Goal: Information Seeking & Learning: Learn about a topic

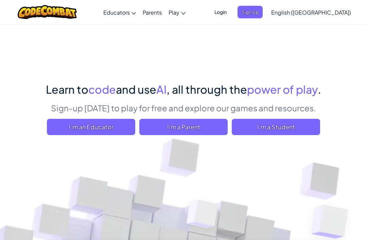
click at [303, 131] on span "I'm a Student" at bounding box center [276, 127] width 88 height 16
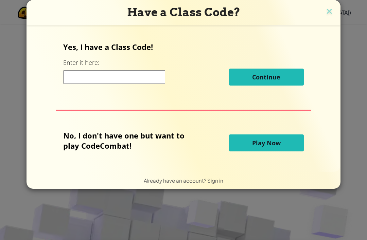
click at [329, 10] on img at bounding box center [329, 12] width 9 height 10
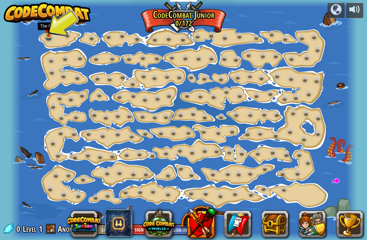
click at [47, 33] on img at bounding box center [49, 29] width 8 height 14
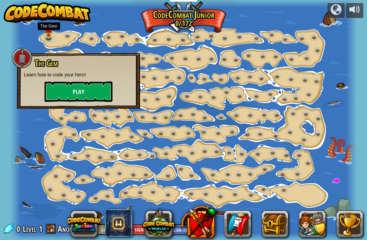
click at [63, 89] on button "Play" at bounding box center [79, 92] width 68 height 20
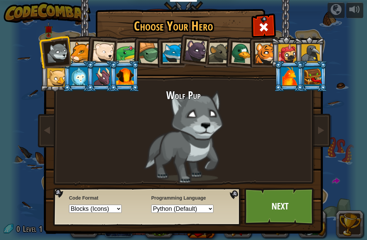
click at [243, 54] on div at bounding box center [242, 53] width 22 height 22
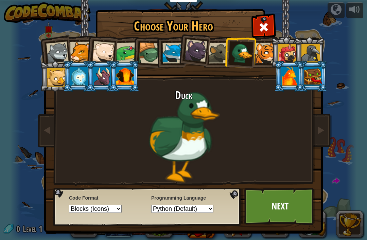
click at [283, 54] on div at bounding box center [287, 53] width 18 height 18
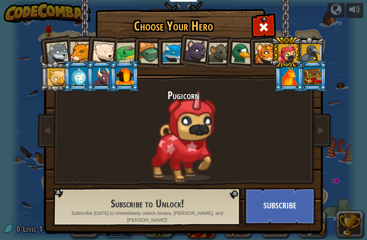
click at [75, 82] on div at bounding box center [79, 76] width 18 height 18
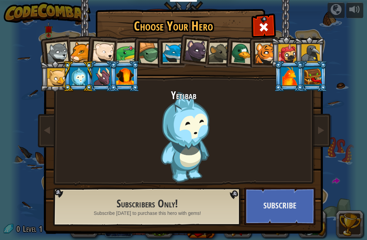
click at [75, 84] on div at bounding box center [79, 76] width 18 height 18
click at [101, 83] on div at bounding box center [102, 76] width 18 height 18
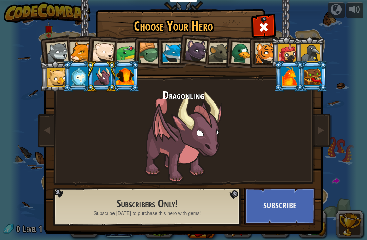
click at [118, 79] on div at bounding box center [125, 76] width 18 height 18
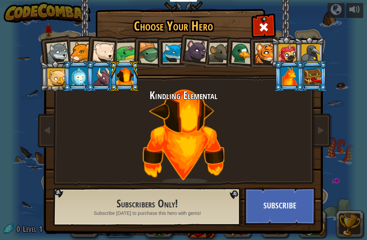
click at [299, 86] on div at bounding box center [290, 76] width 18 height 18
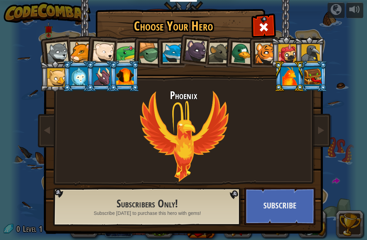
click at [315, 73] on div at bounding box center [313, 76] width 18 height 18
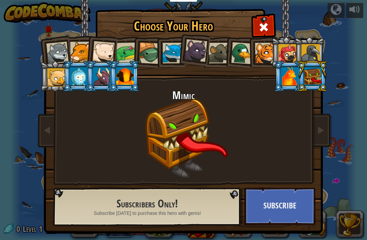
click at [55, 78] on div at bounding box center [56, 77] width 18 height 18
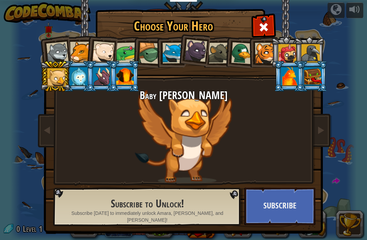
click at [74, 54] on div at bounding box center [80, 52] width 21 height 21
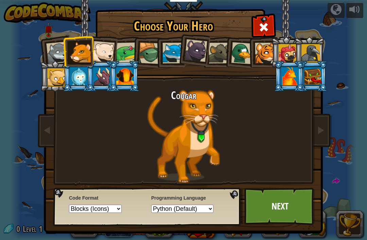
click at [54, 58] on div at bounding box center [57, 53] width 22 height 22
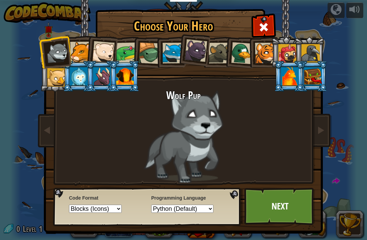
click at [121, 43] on div at bounding box center [126, 52] width 21 height 21
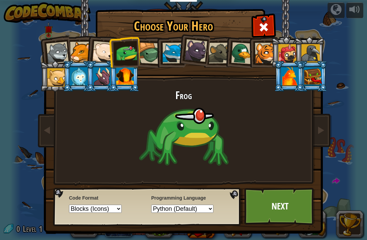
click at [149, 57] on div at bounding box center [150, 53] width 22 height 22
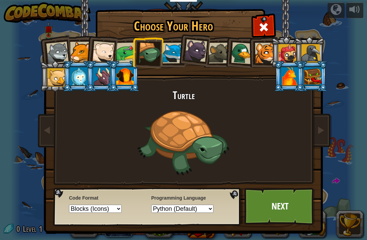
click at [285, 211] on link "Next" at bounding box center [279, 206] width 71 height 37
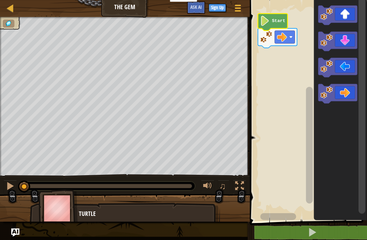
click at [264, 15] on icon "Blockly Workspace" at bounding box center [273, 22] width 30 height 17
click at [309, 232] on span at bounding box center [312, 233] width 10 height 10
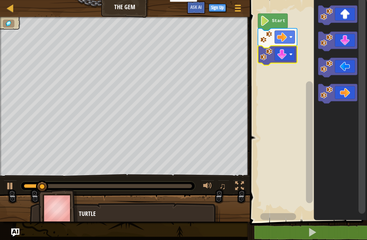
click at [272, 21] on icon "Blockly Workspace" at bounding box center [273, 22] width 30 height 17
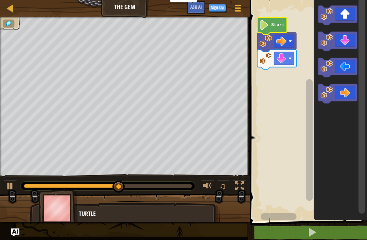
click at [314, 233] on span at bounding box center [312, 233] width 10 height 10
click at [346, 65] on icon "Blockly Workspace" at bounding box center [337, 68] width 39 height 20
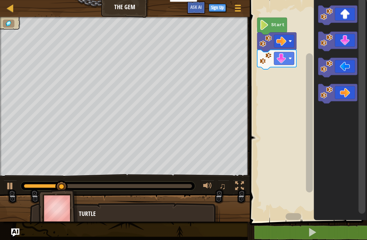
click at [312, 232] on span at bounding box center [312, 233] width 10 height 10
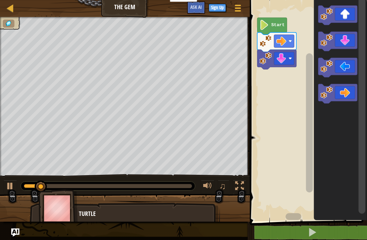
click at [13, 186] on div at bounding box center [10, 186] width 9 height 9
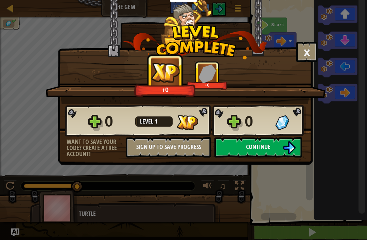
click at [286, 149] on img at bounding box center [289, 147] width 13 height 13
